Goal: Information Seeking & Learning: Learn about a topic

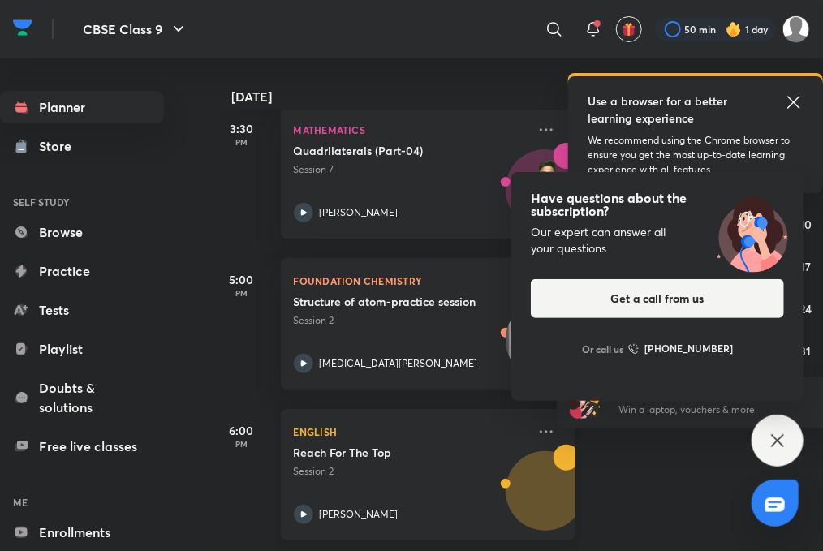
scroll to position [249, 0]
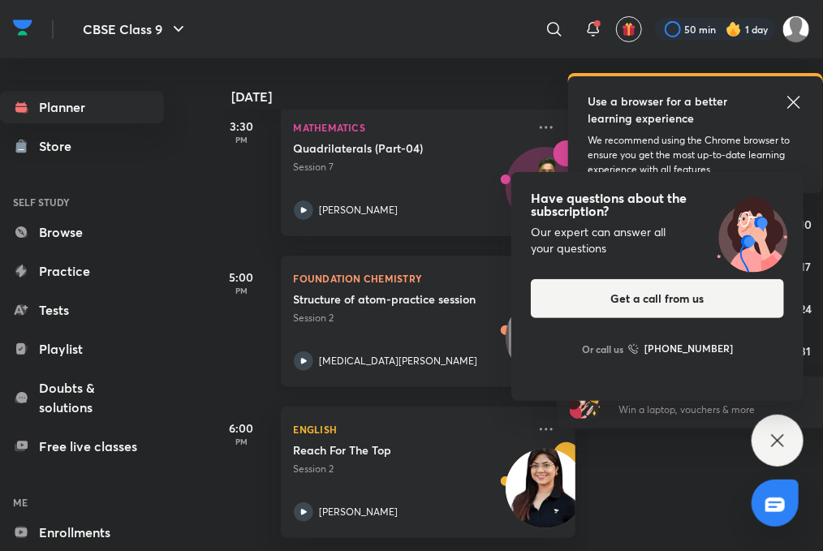
click at [308, 363] on icon at bounding box center [303, 360] width 19 height 19
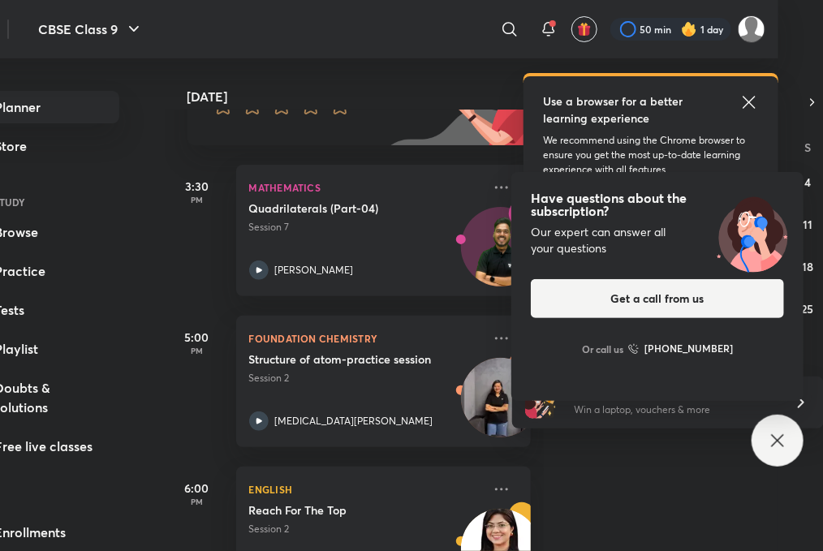
scroll to position [0, 45]
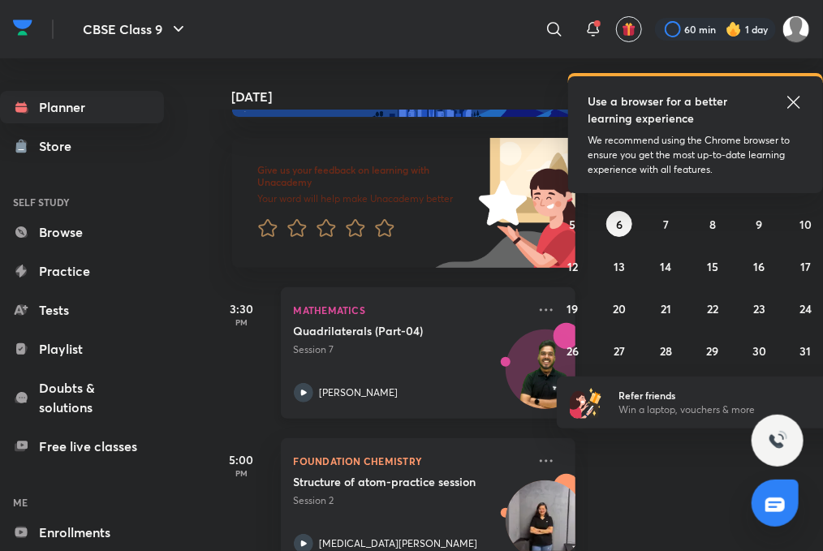
scroll to position [249, 0]
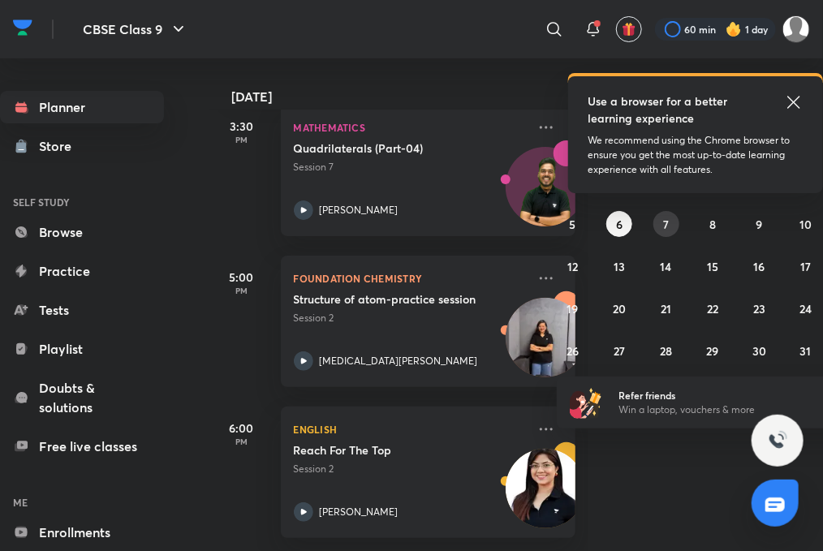
click at [660, 216] on button "7" at bounding box center [666, 224] width 26 height 26
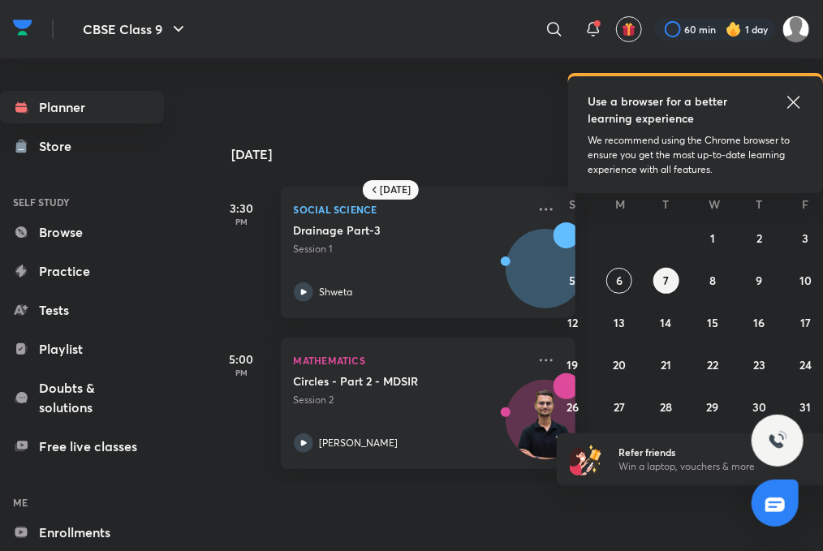
click at [789, 105] on icon at bounding box center [793, 101] width 19 height 19
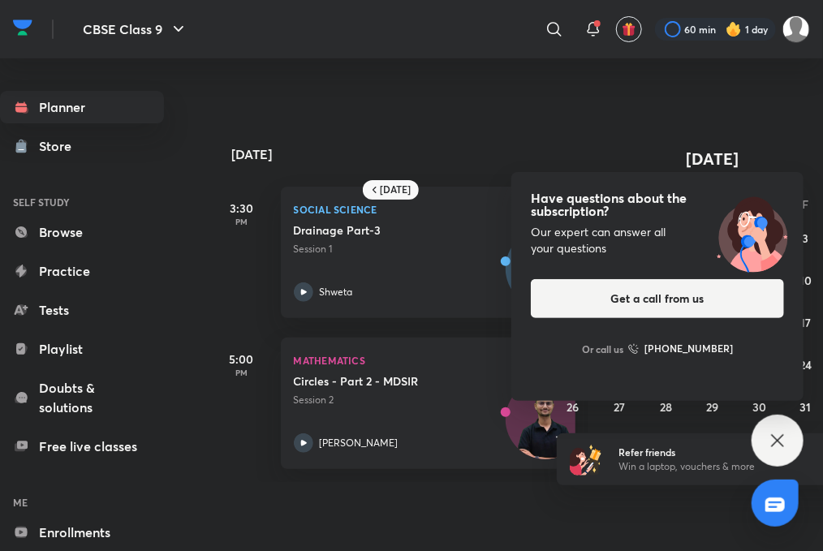
click at [774, 437] on icon at bounding box center [777, 440] width 19 height 19
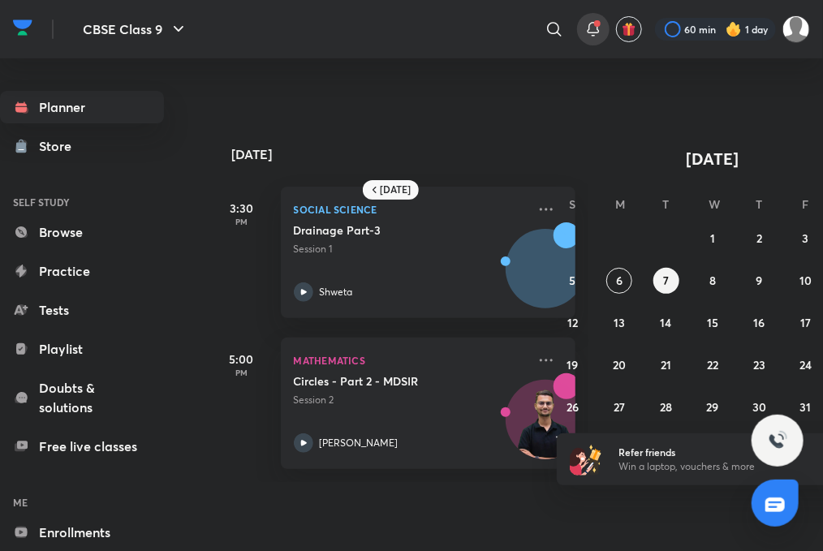
click at [587, 26] on icon at bounding box center [592, 28] width 19 height 19
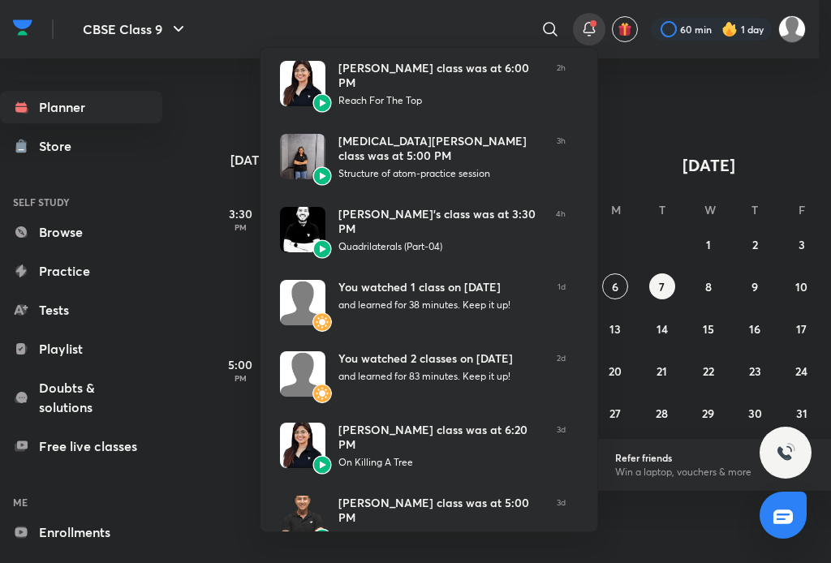
click at [587, 26] on div at bounding box center [415, 281] width 831 height 563
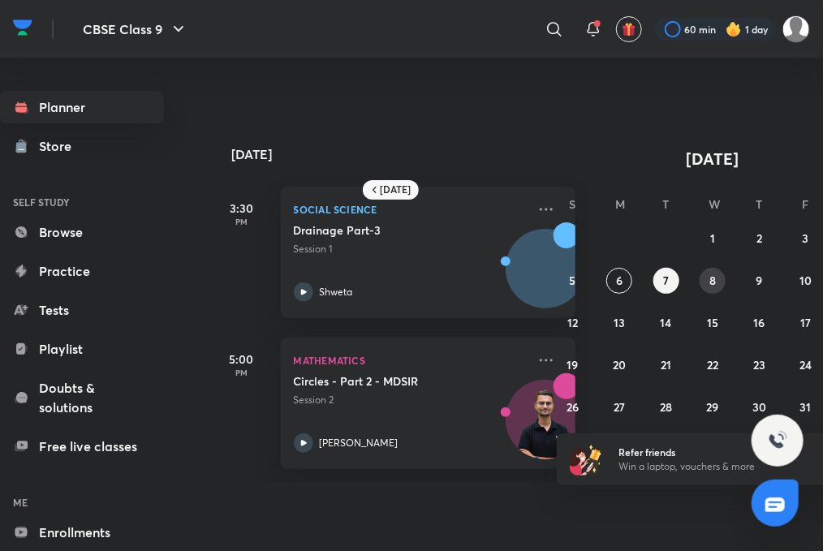
click at [703, 276] on button "8" at bounding box center [712, 281] width 26 height 26
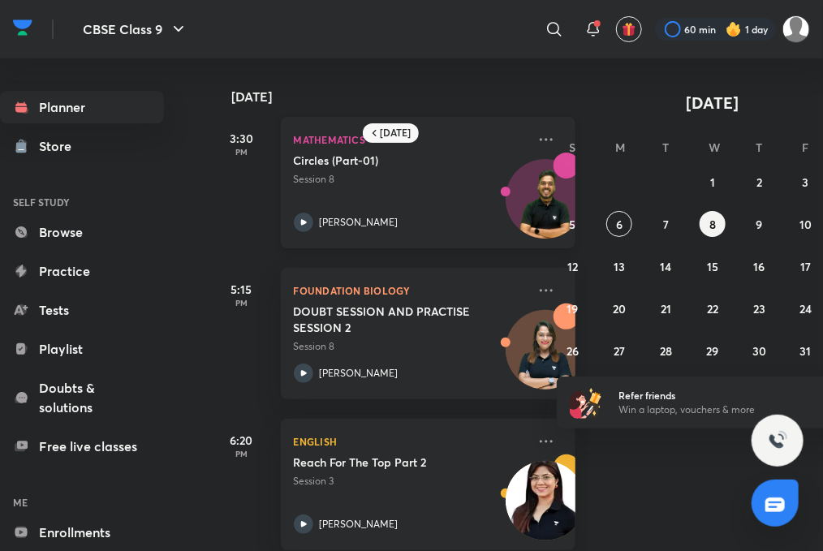
scroll to position [25, 0]
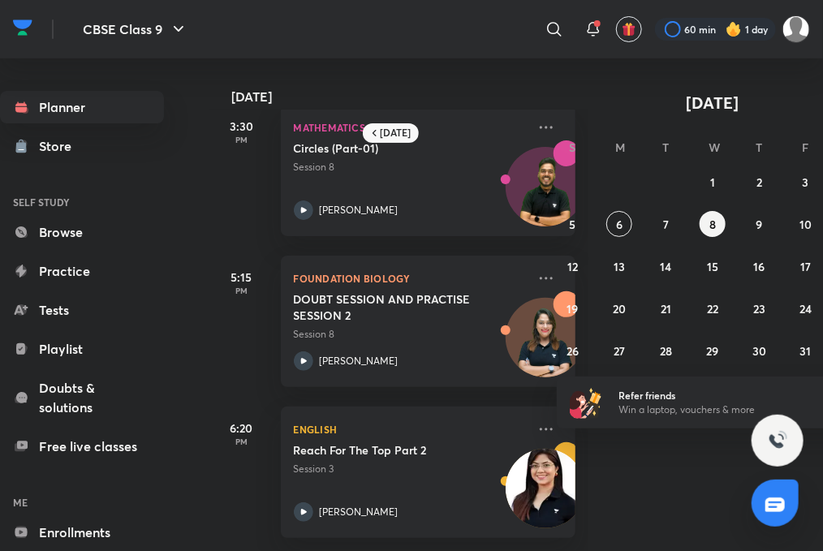
click at [742, 222] on div "28 29 30 1 2 3 4 5 6 7 8 9 10 11 12 13 14 15 16 17 18 19 20 21 22 23 24 25 26 2…" at bounding box center [713, 266] width 312 height 195
click at [753, 222] on button "9" at bounding box center [759, 224] width 26 height 26
